Goal: Navigation & Orientation: Find specific page/section

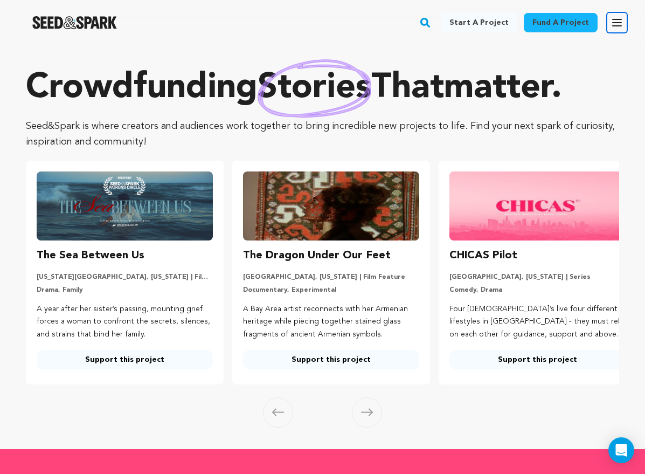
click at [620, 22] on icon "button" at bounding box center [617, 22] width 13 height 13
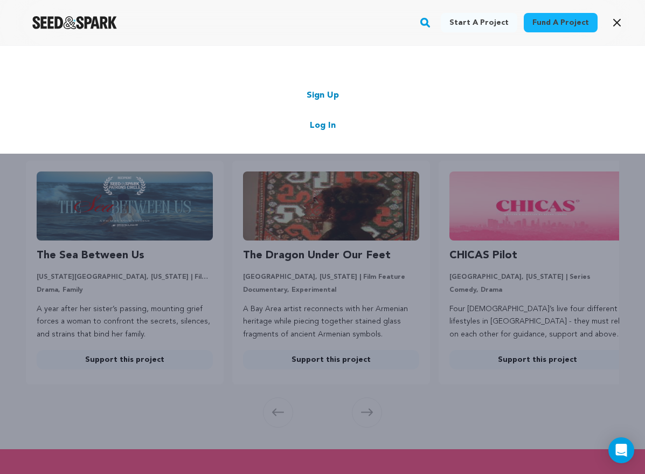
click at [320, 120] on link "Log In" at bounding box center [323, 125] width 26 height 13
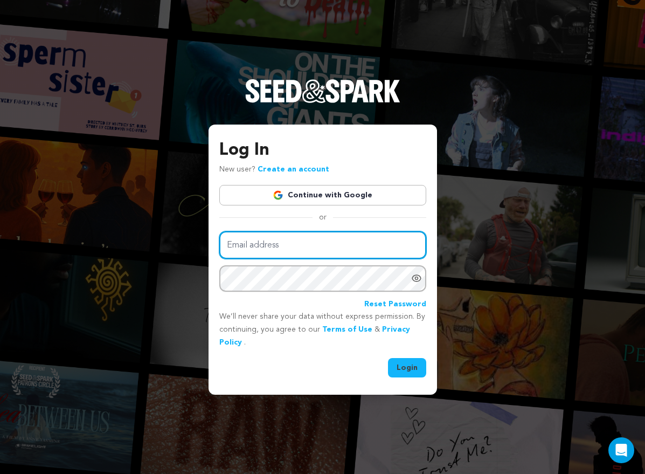
type input "tyler.orsak@gmail.com"
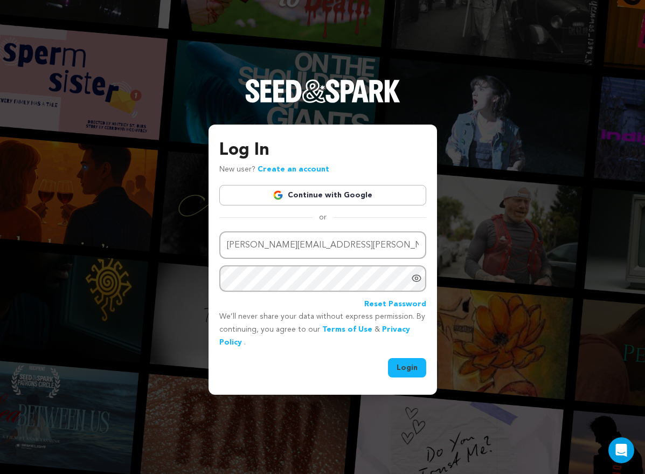
click at [413, 364] on button "Login" at bounding box center [407, 367] width 38 height 19
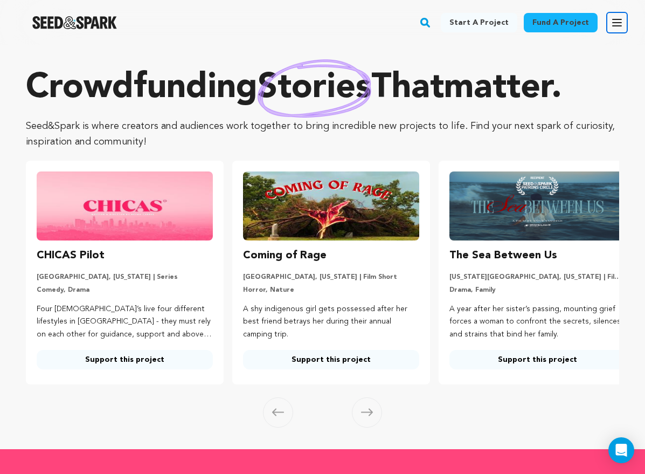
click at [614, 20] on icon "button" at bounding box center [617, 22] width 13 height 13
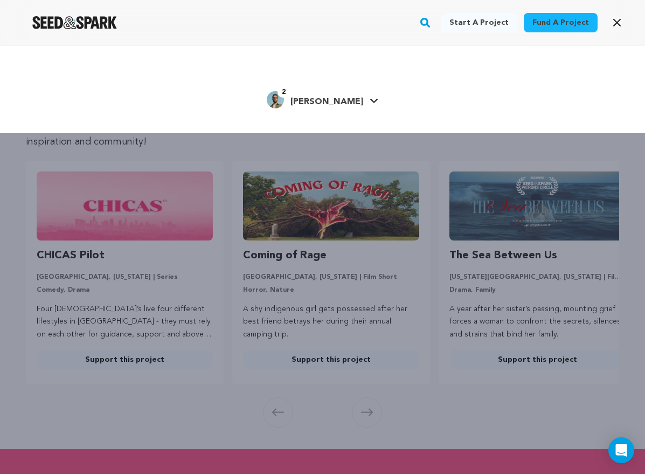
click at [332, 101] on span "[PERSON_NAME]" at bounding box center [327, 102] width 73 height 9
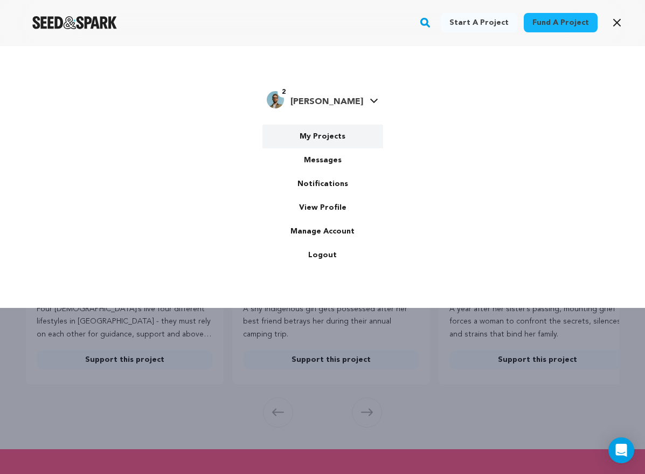
click at [322, 137] on link "My Projects" at bounding box center [322, 137] width 121 height 24
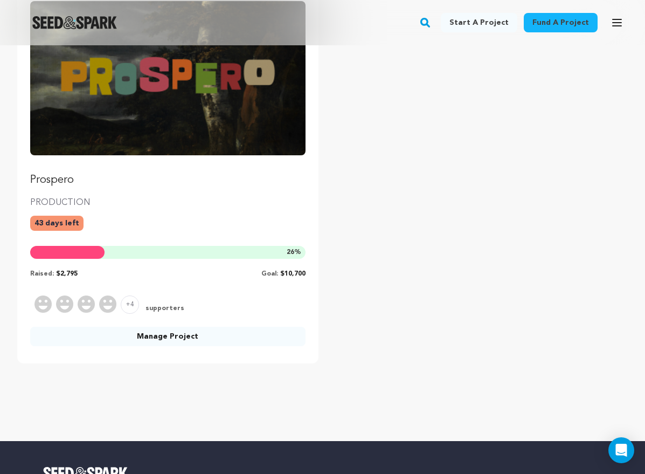
scroll to position [216, 0]
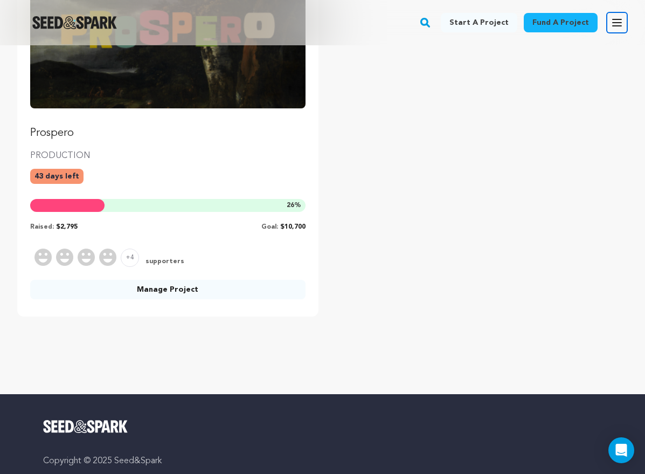
click at [618, 17] on icon "button" at bounding box center [617, 22] width 13 height 13
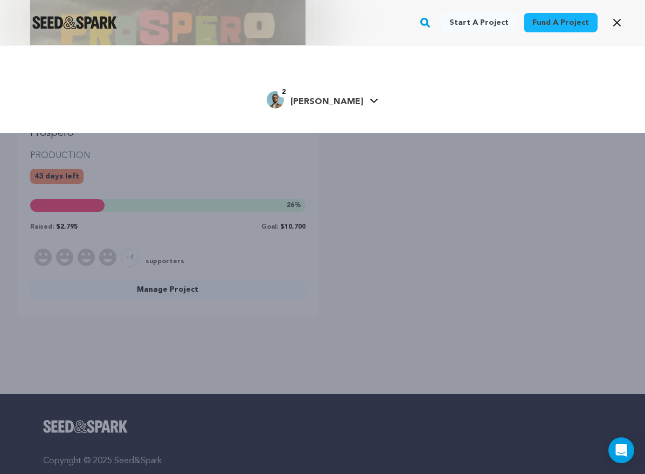
click at [335, 106] on span "[PERSON_NAME]" at bounding box center [327, 102] width 73 height 9
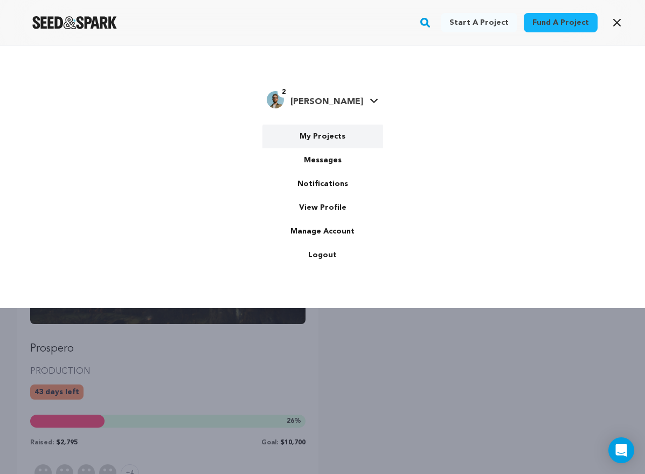
click at [336, 139] on link "My Projects" at bounding box center [322, 137] width 121 height 24
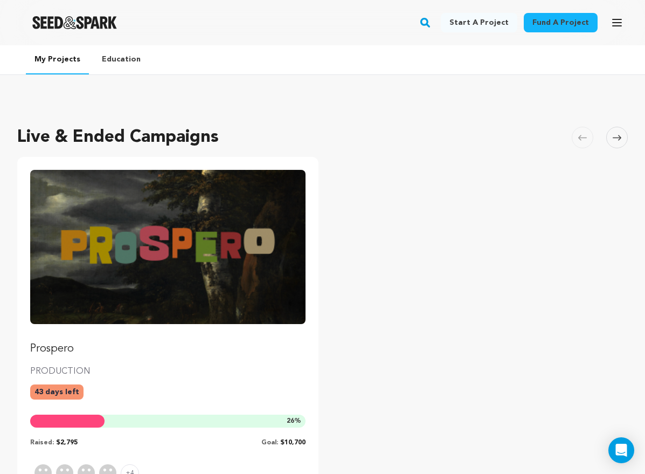
click at [240, 230] on img "Fund Prospero" at bounding box center [167, 247] width 275 height 154
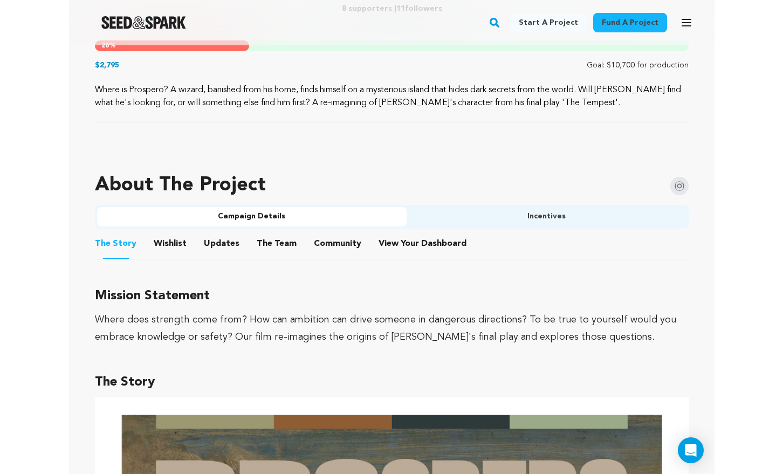
scroll to position [529, 0]
